Goal: Navigation & Orientation: Understand site structure

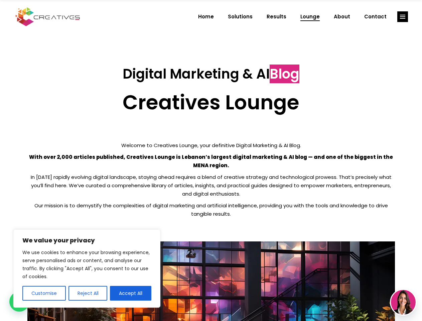
click at [211, 161] on p "With over 2,000 articles published, Creatives Lounge is Lebanon’s largest digit…" at bounding box center [211, 161] width 368 height 17
click at [44, 293] on button "Customise" at bounding box center [43, 293] width 43 height 15
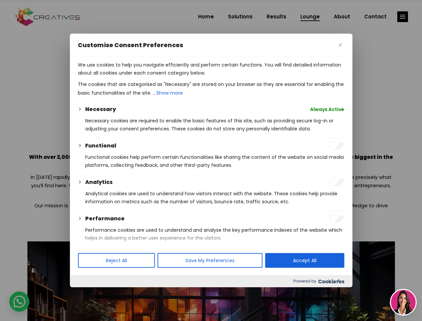
click at [88, 293] on div at bounding box center [211, 160] width 422 height 321
click at [131, 77] on p "We use cookies to help you navigate efficiently and perform certain functions. …" at bounding box center [211, 69] width 267 height 16
click at [403, 17] on div at bounding box center [211, 160] width 422 height 321
click at [404, 302] on img at bounding box center [403, 302] width 25 height 25
